Goal: Download file/media

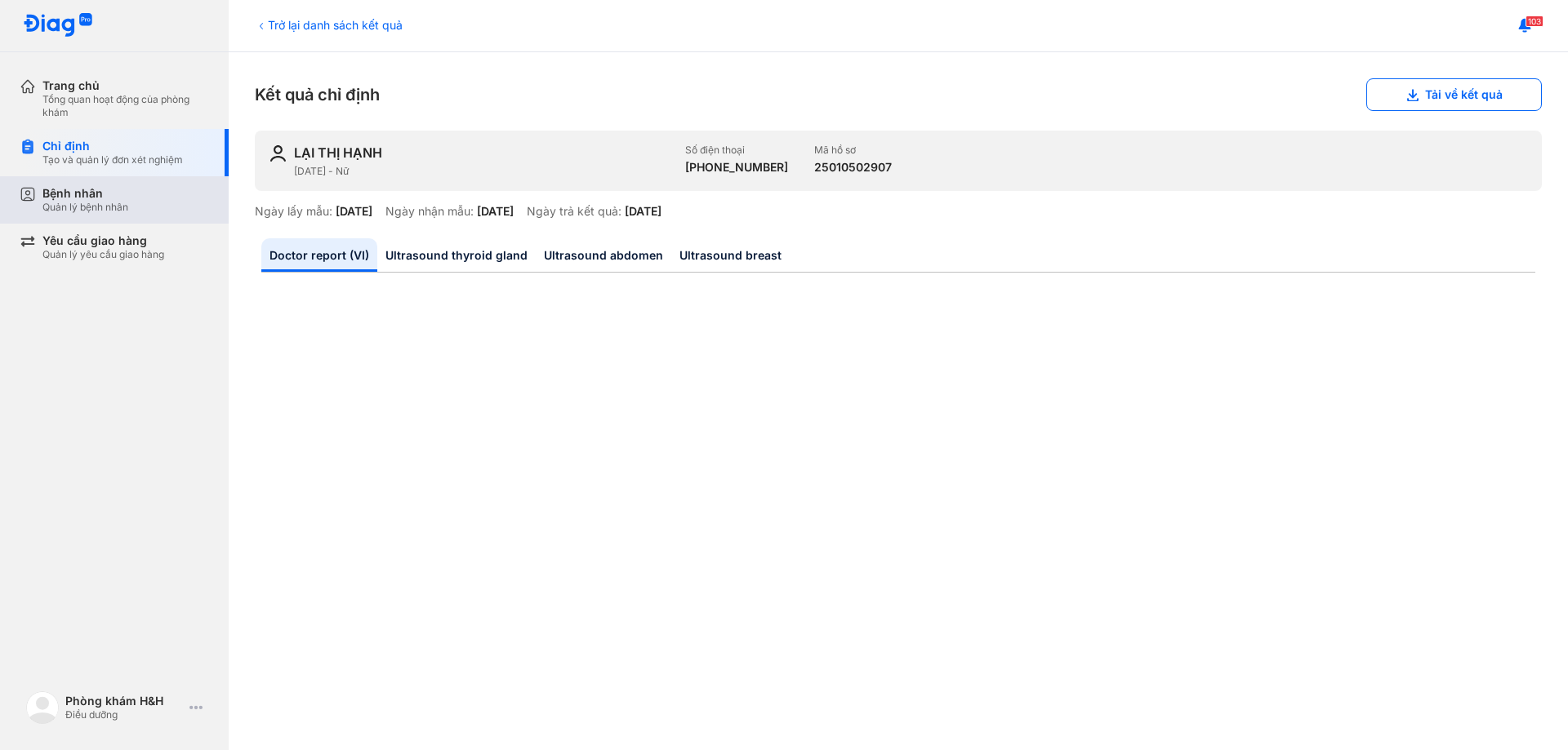
click at [123, 183] on div "Bệnh nhân Quản lý bệnh nhân" at bounding box center [124, 200] width 209 height 47
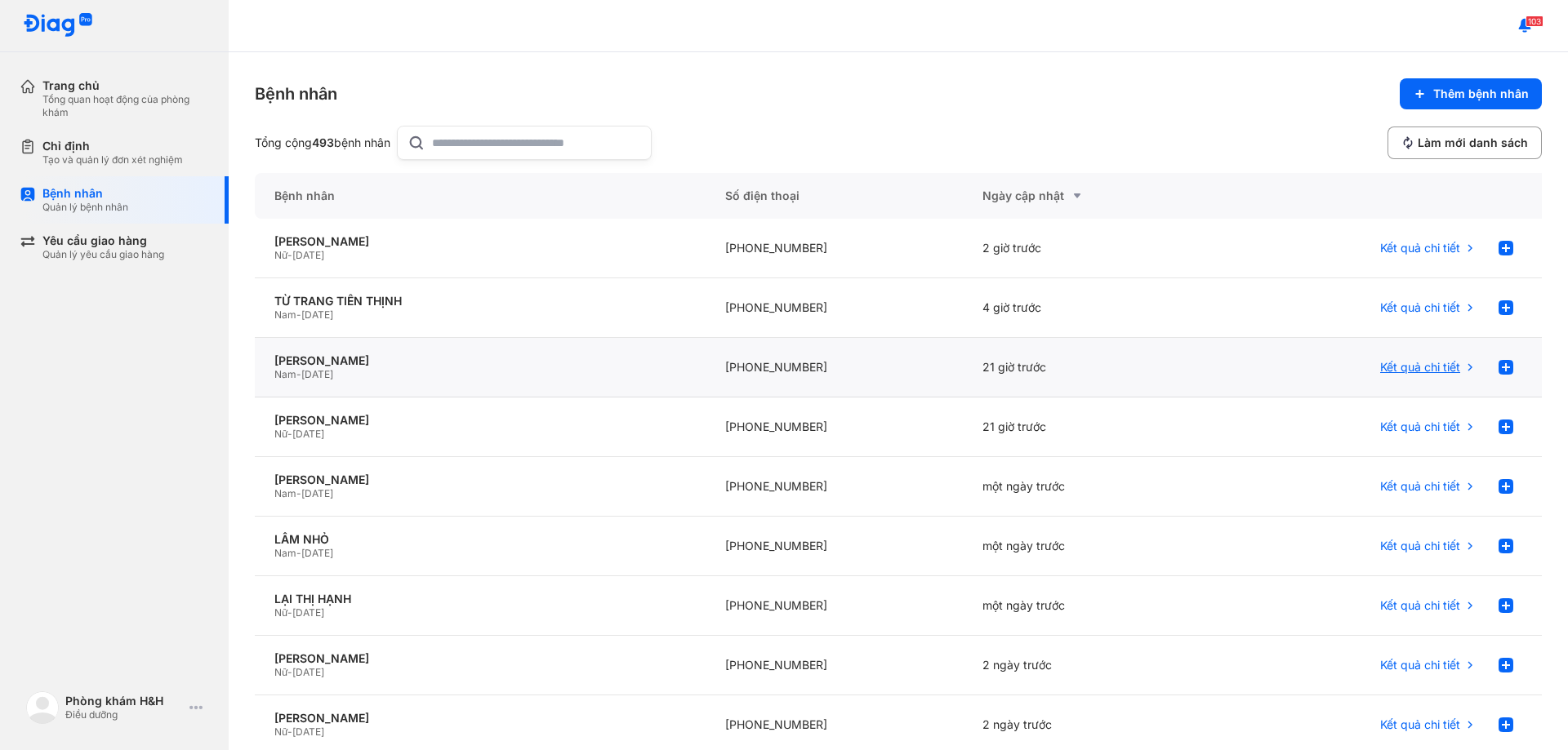
click at [1399, 367] on span "Kết quả chi tiết" at bounding box center [1420, 367] width 80 height 15
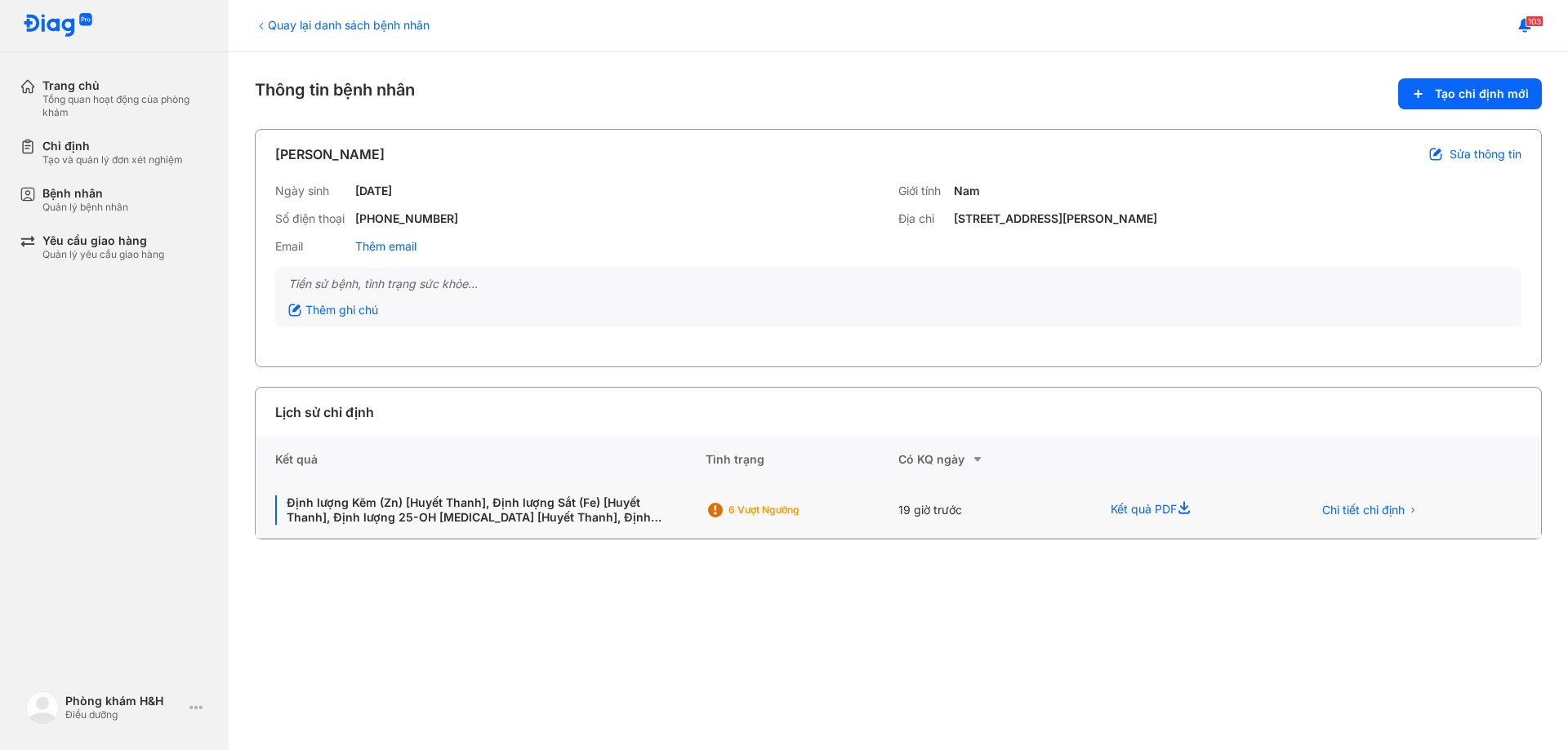
click at [1141, 510] on div "Kết quả PDF" at bounding box center [1191, 511] width 201 height 57
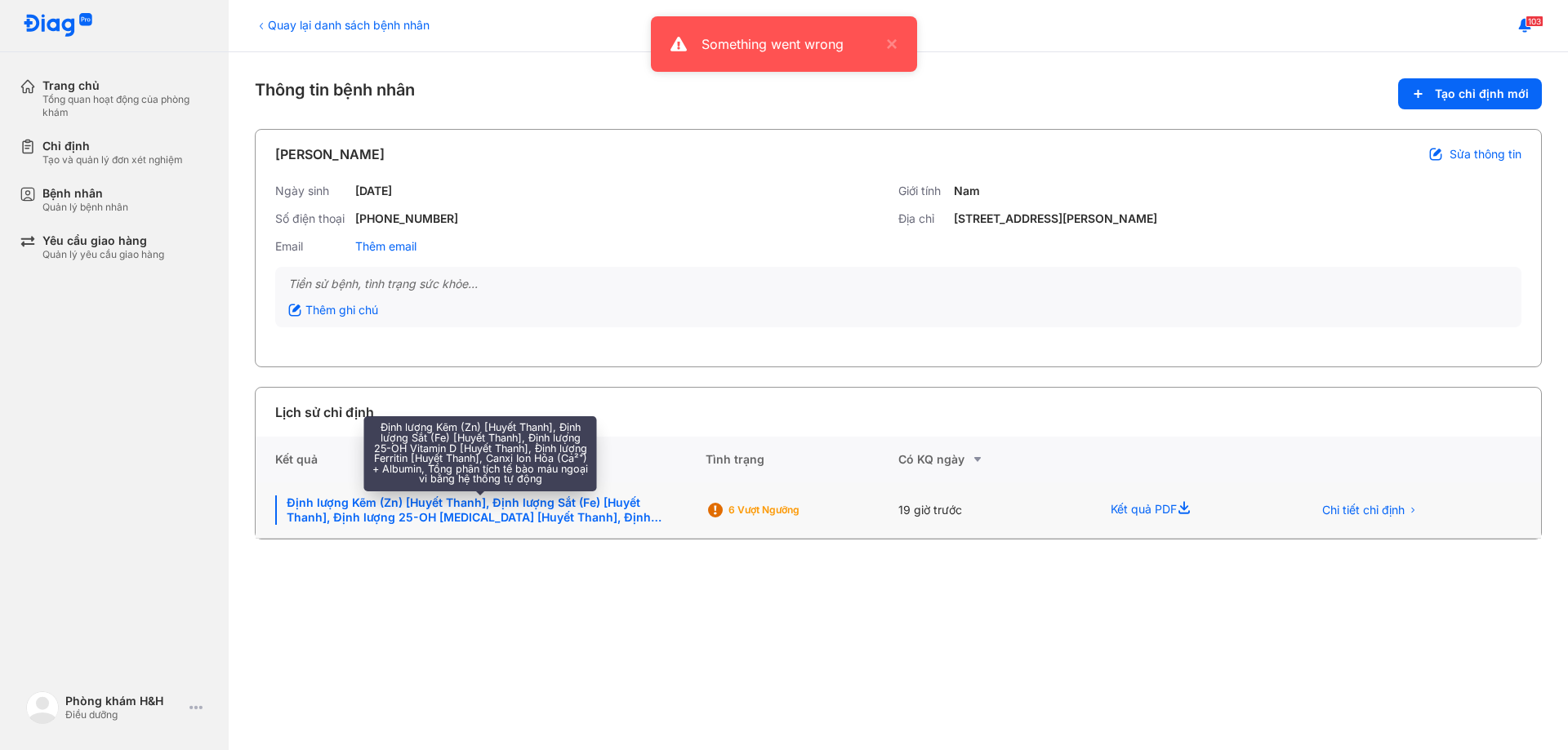
click at [379, 499] on div "Định lượng Kẽm (Zn) [Huyết Thanh], Định lượng Sắt (Fe) [Huyết Thanh], Định lượn…" at bounding box center [480, 511] width 411 height 30
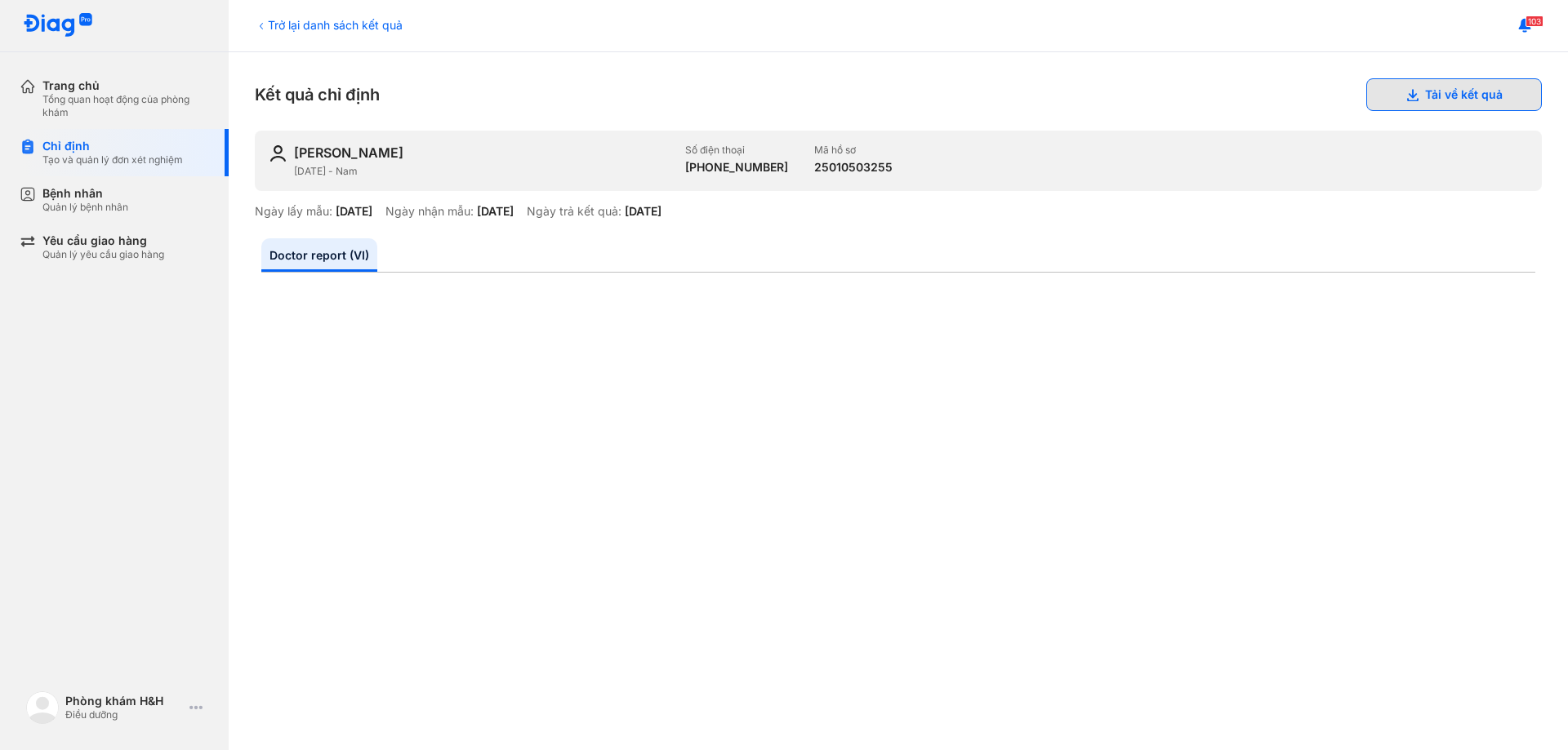
click at [1427, 98] on button "Tải về kết quả" at bounding box center [1454, 95] width 176 height 33
click at [69, 157] on div "Tạo và quản lý đơn xét nghiệm" at bounding box center [112, 159] width 140 height 13
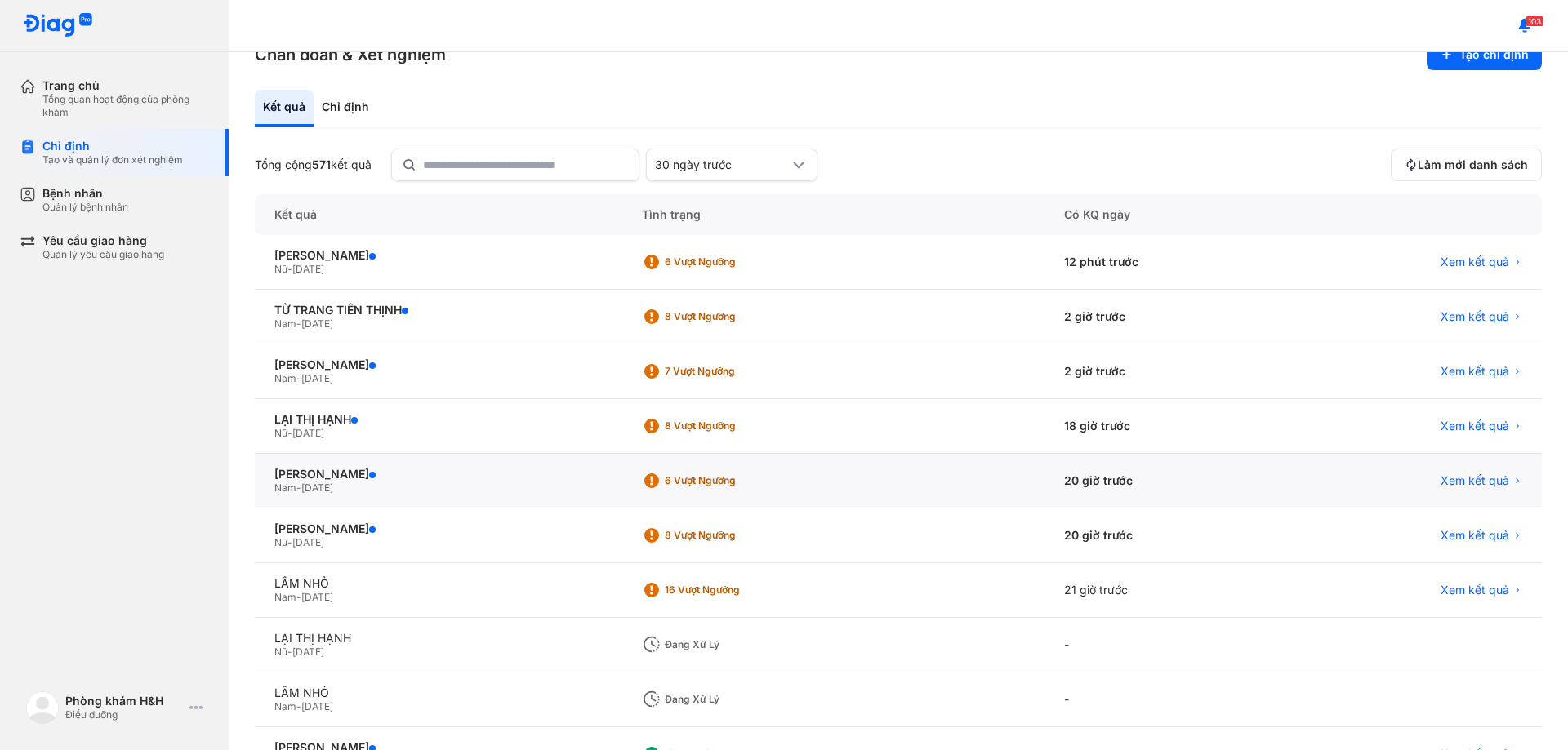
scroll to position [55, 0]
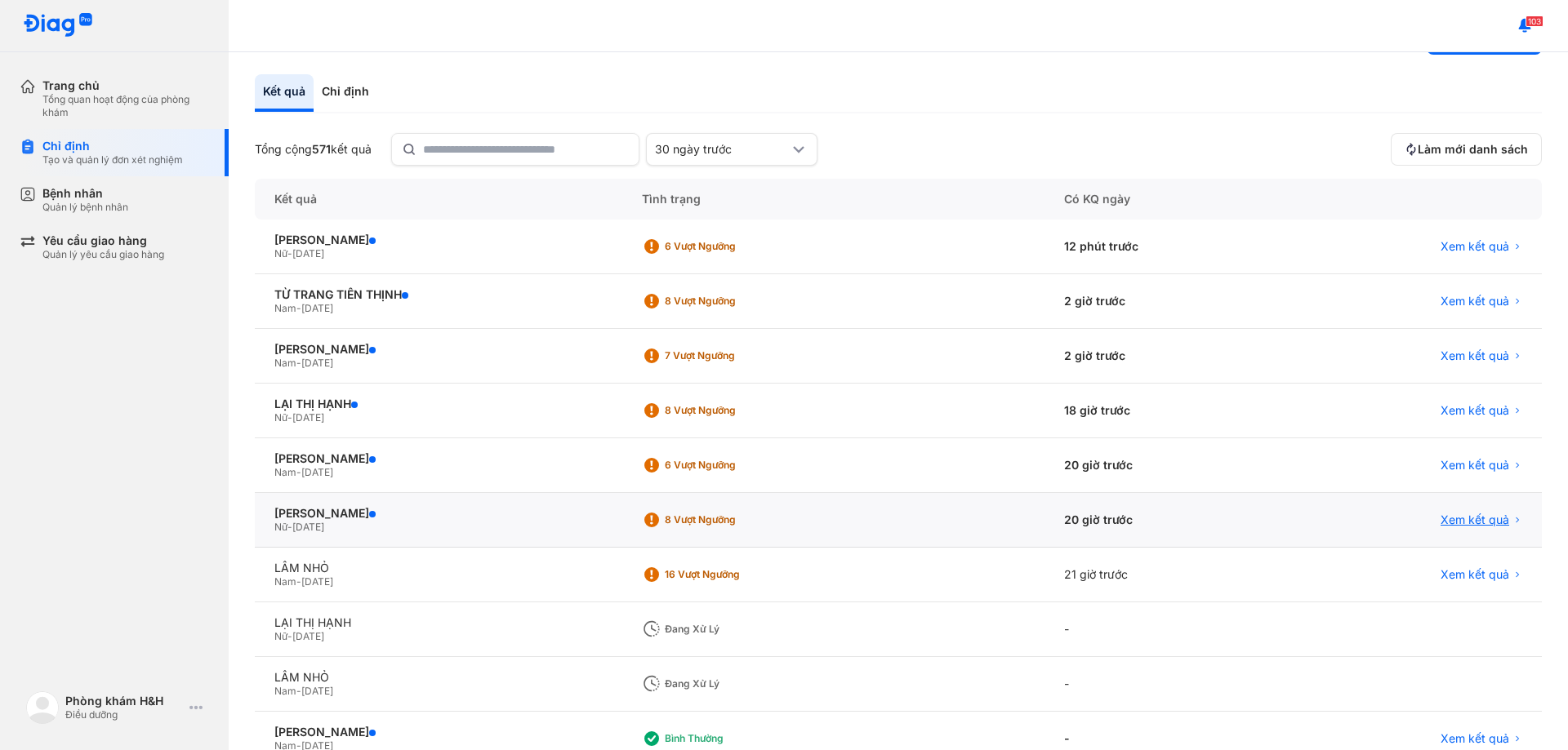
click at [1448, 525] on span "Xem kết quả" at bounding box center [1474, 519] width 69 height 15
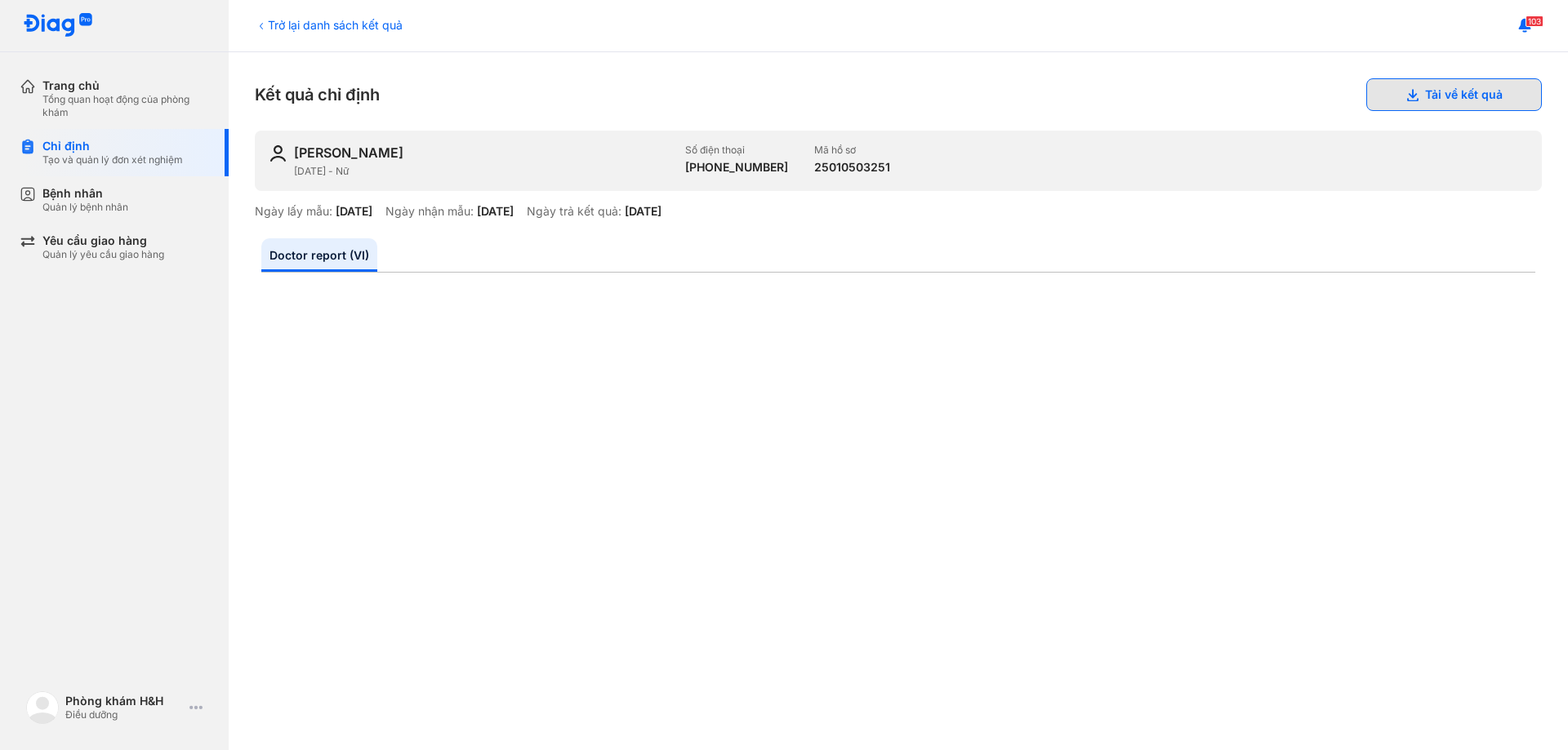
click at [1437, 92] on button "Tải về kết quả" at bounding box center [1454, 95] width 176 height 33
